Goal: Task Accomplishment & Management: Manage account settings

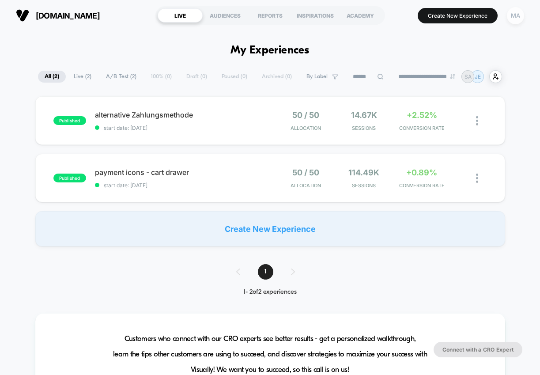
click at [517, 14] on div "MA" at bounding box center [515, 15] width 17 height 17
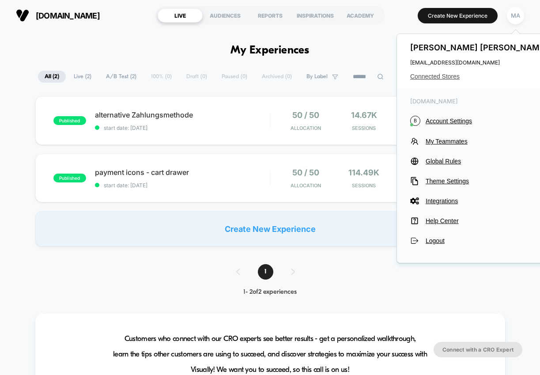
click at [486, 76] on span "Connected Stores" at bounding box center [480, 76] width 140 height 7
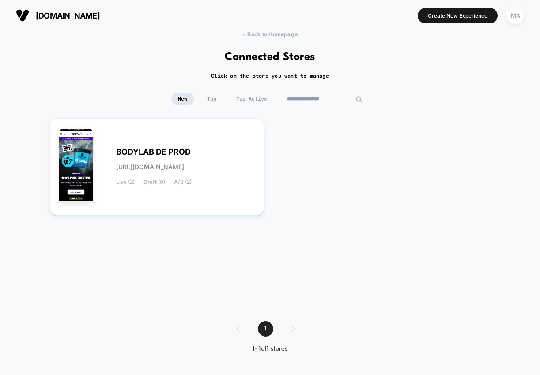
click at [324, 97] on input "**********" at bounding box center [325, 99] width 88 height 12
type input "*"
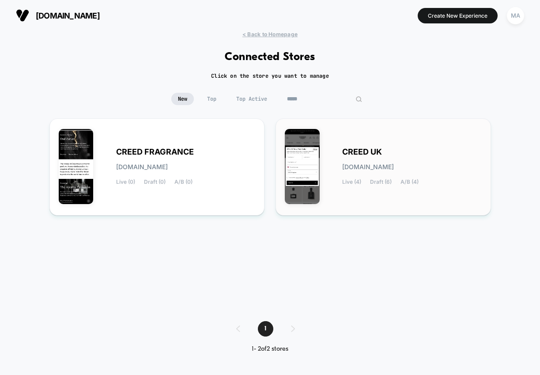
type input "*****"
click at [374, 167] on span "[DOMAIN_NAME]" at bounding box center [368, 167] width 52 height 6
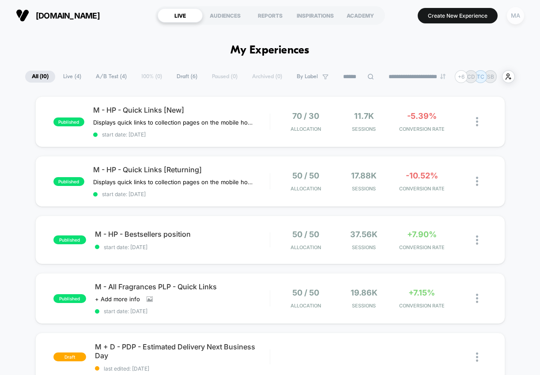
click at [518, 18] on div "MA" at bounding box center [515, 15] width 17 height 17
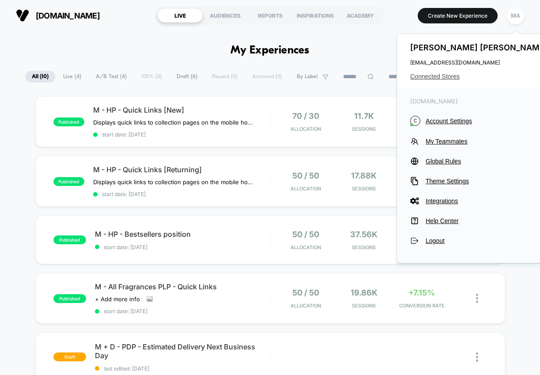
click at [439, 76] on span "Connected Stores" at bounding box center [480, 76] width 140 height 7
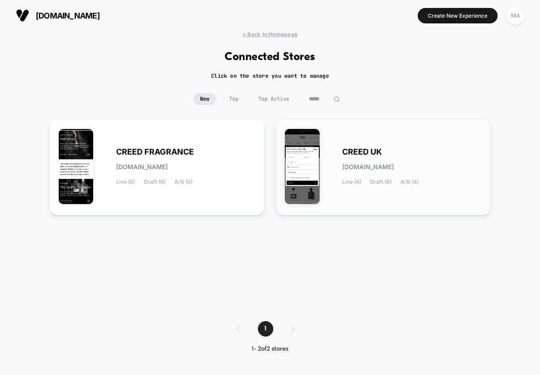
click at [350, 161] on div "CREED UK [DOMAIN_NAME] Live (4) Draft (6) A/B (4)" at bounding box center [412, 167] width 140 height 36
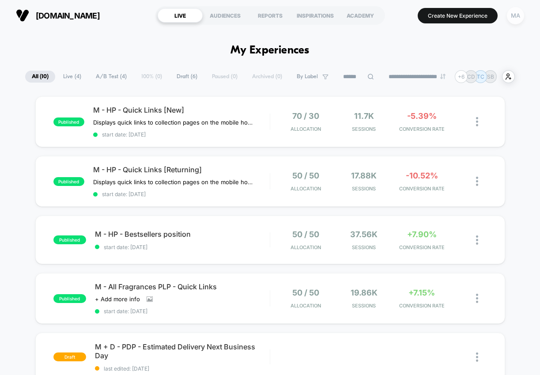
click at [522, 20] on div "MA" at bounding box center [515, 15] width 17 height 17
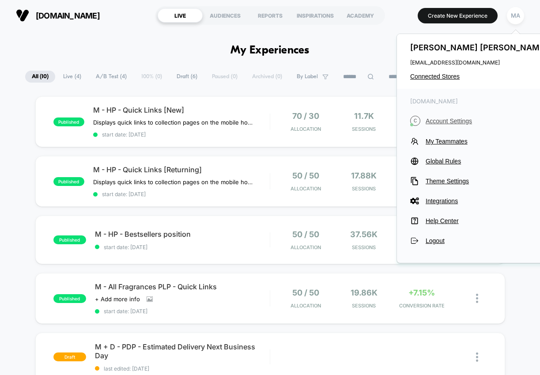
click at [450, 117] on button "C Account Settings" at bounding box center [480, 121] width 140 height 10
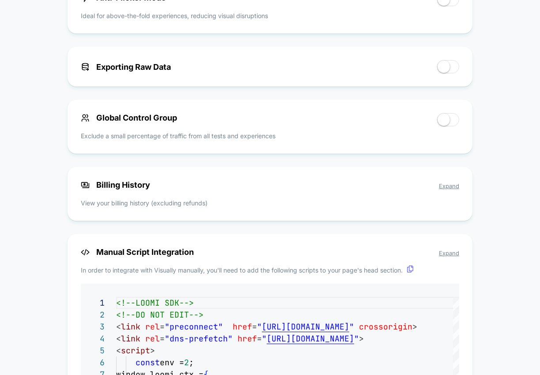
scroll to position [585, 0]
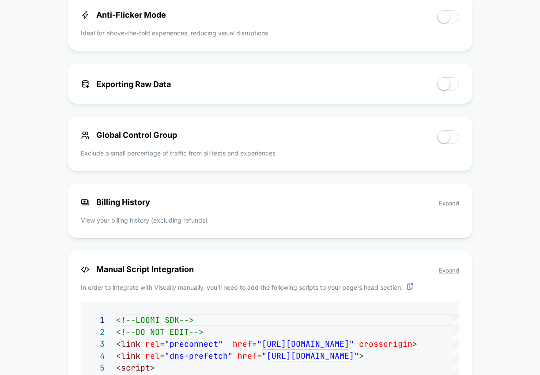
click at [454, 200] on span "Expand" at bounding box center [449, 203] width 20 height 7
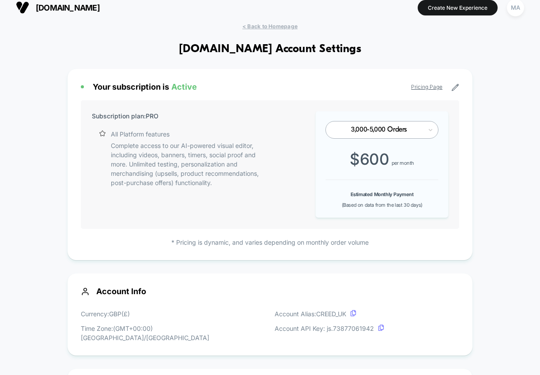
scroll to position [0, 0]
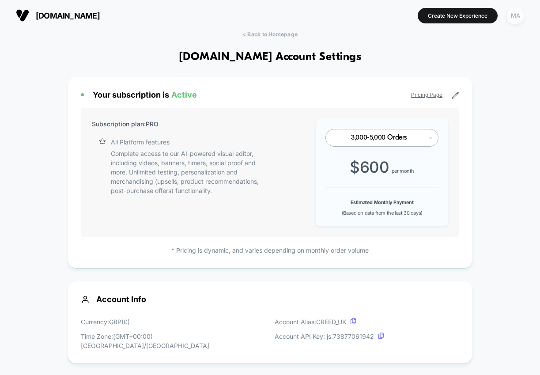
click at [520, 18] on div "MA" at bounding box center [515, 15] width 17 height 17
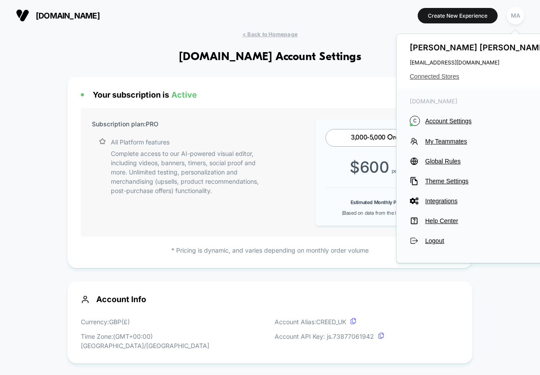
click at [450, 77] on span "Connected Stores" at bounding box center [480, 76] width 140 height 7
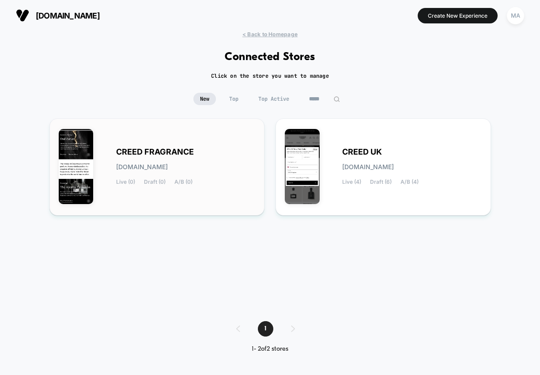
click at [168, 165] on span "[DOMAIN_NAME]" at bounding box center [142, 167] width 52 height 6
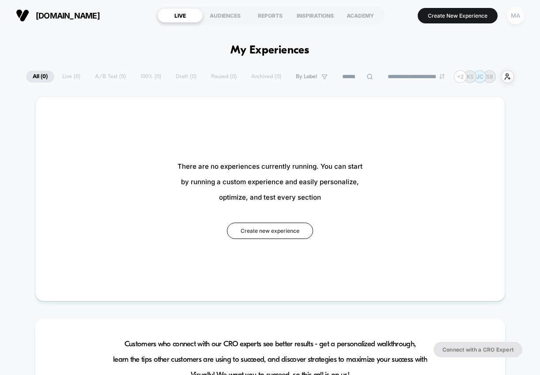
click at [516, 19] on div "MA" at bounding box center [515, 15] width 17 height 17
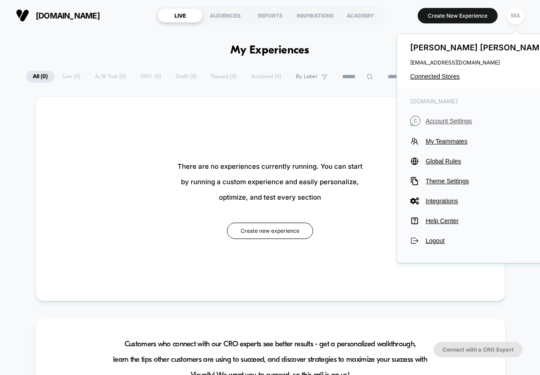
click at [451, 121] on span "Account Settings" at bounding box center [488, 121] width 124 height 7
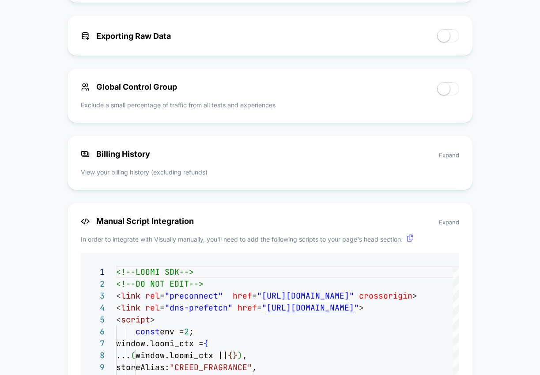
scroll to position [624, 0]
click at [449, 155] on span "Expand" at bounding box center [449, 155] width 20 height 7
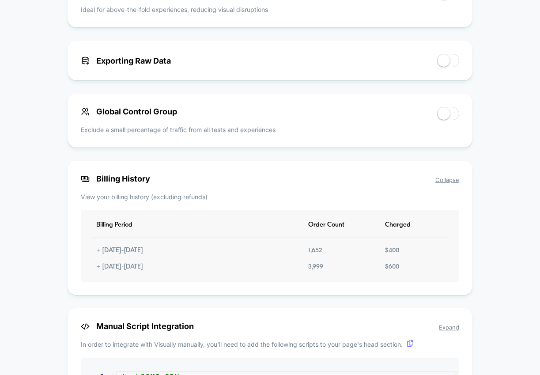
scroll to position [664, 0]
